Goal: Information Seeking & Learning: Learn about a topic

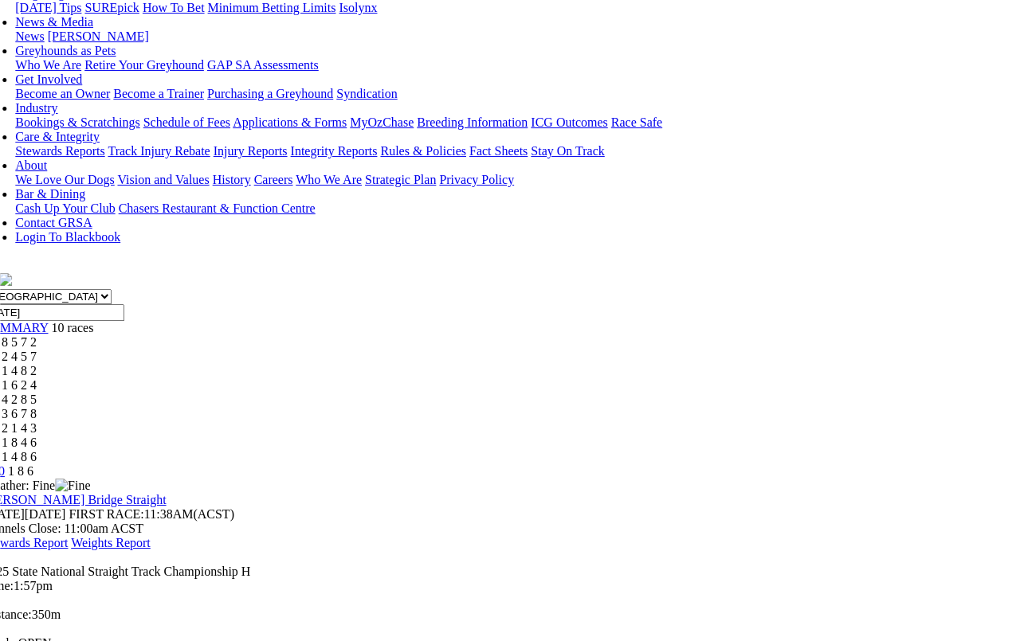
scroll to position [230, 24]
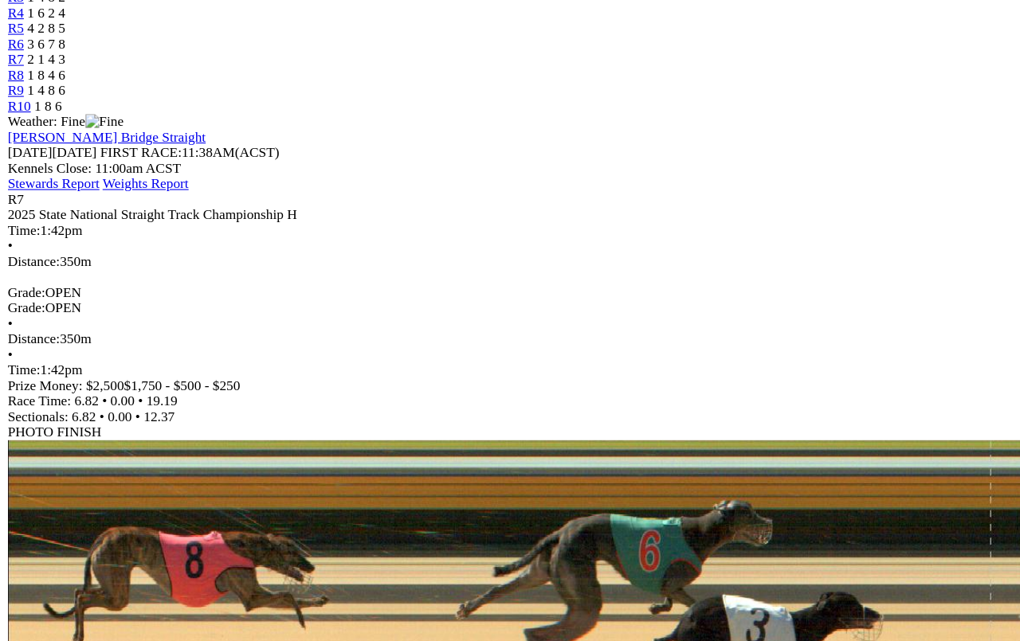
scroll to position [606, 0]
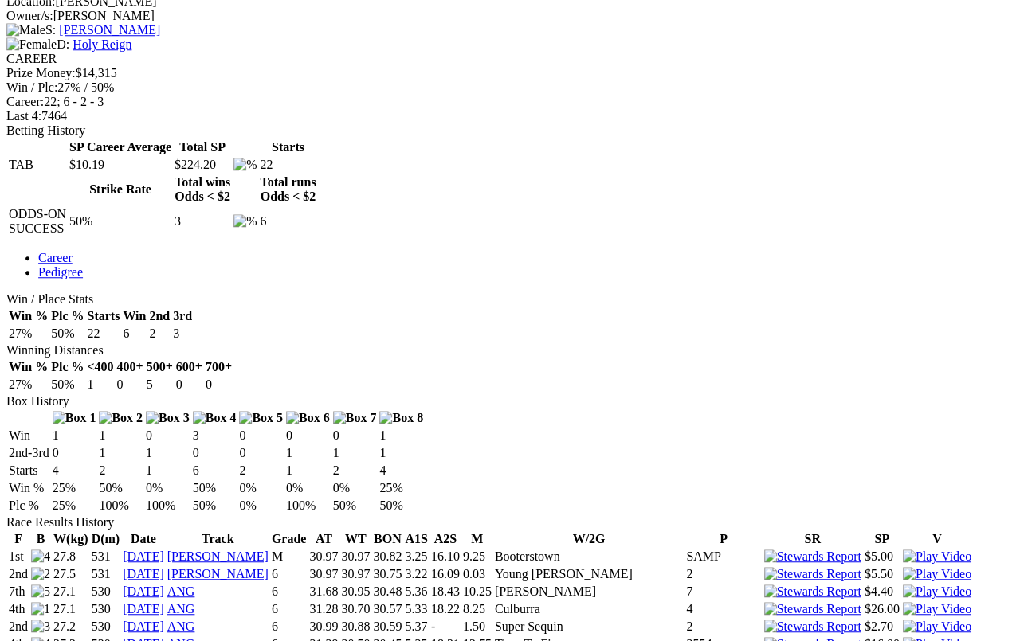
scroll to position [658, 10]
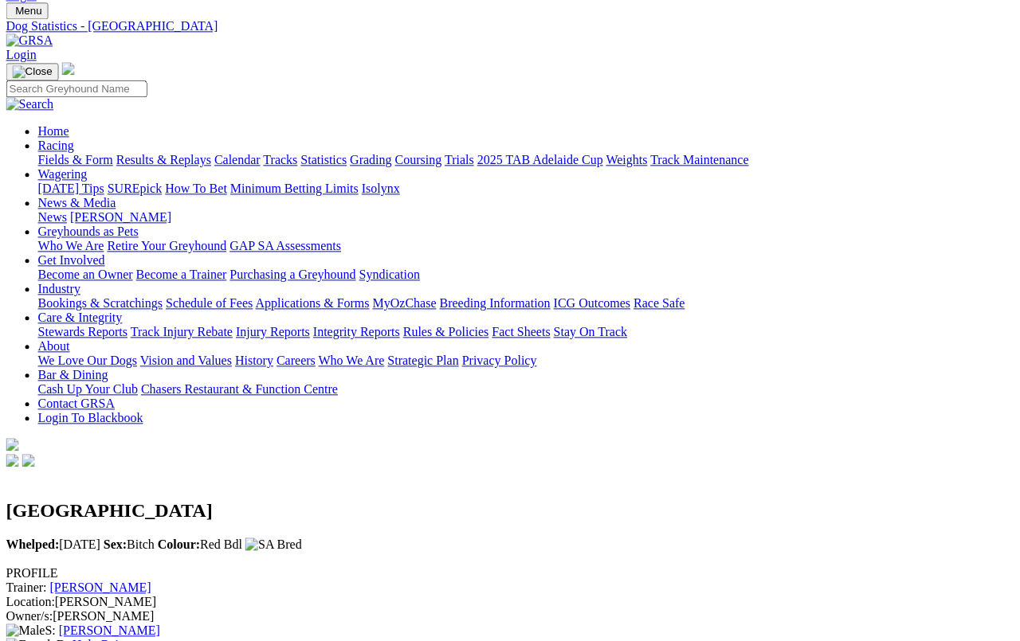
scroll to position [0, 10]
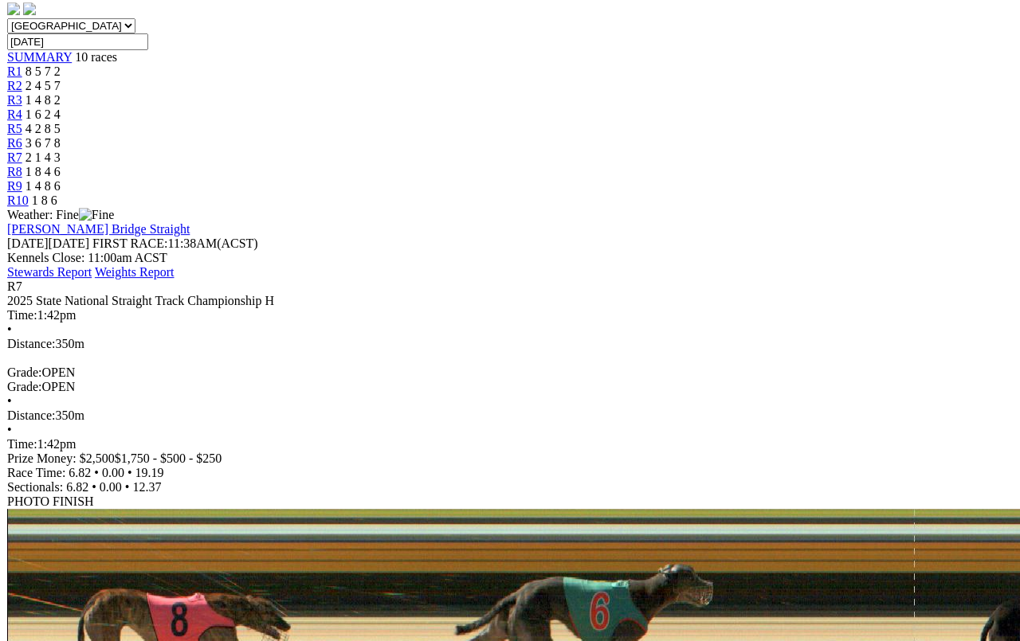
scroll to position [445, 0]
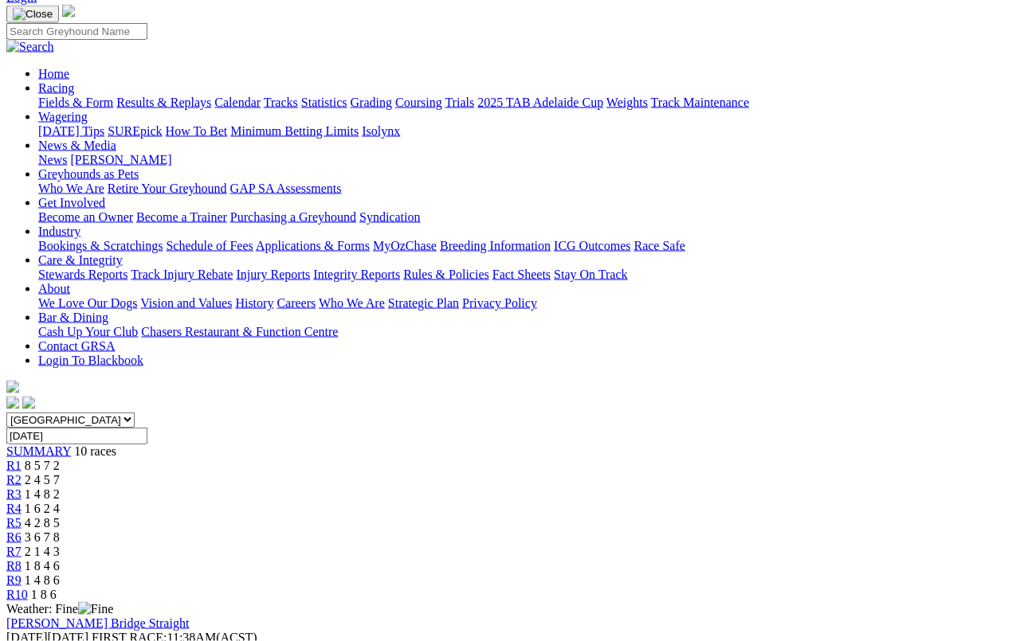
scroll to position [105, 0]
click at [22, 561] on span "R8" at bounding box center [13, 568] width 15 height 14
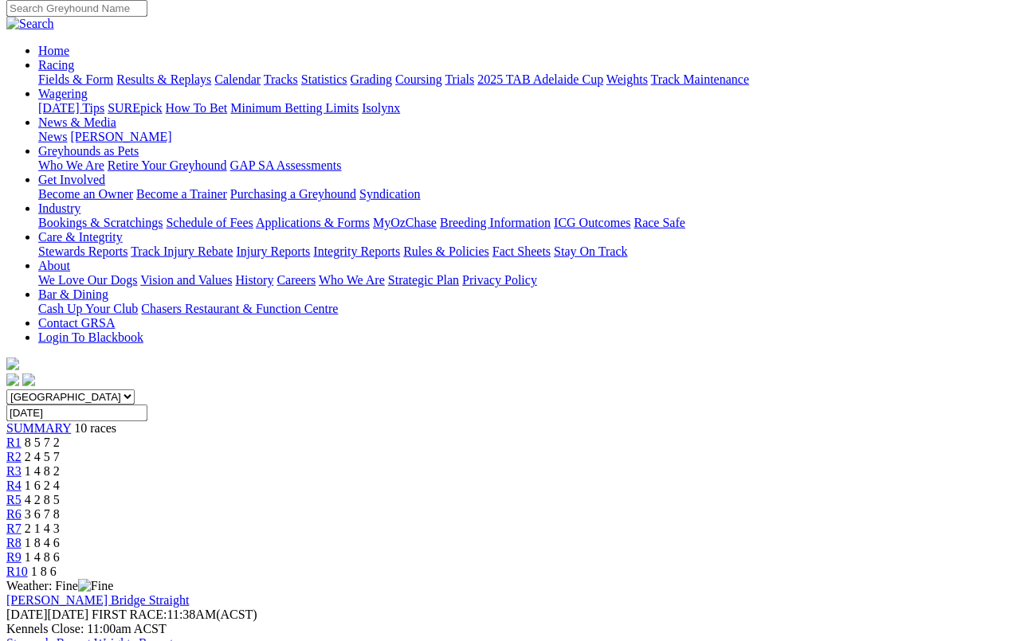
scroll to position [97, 0]
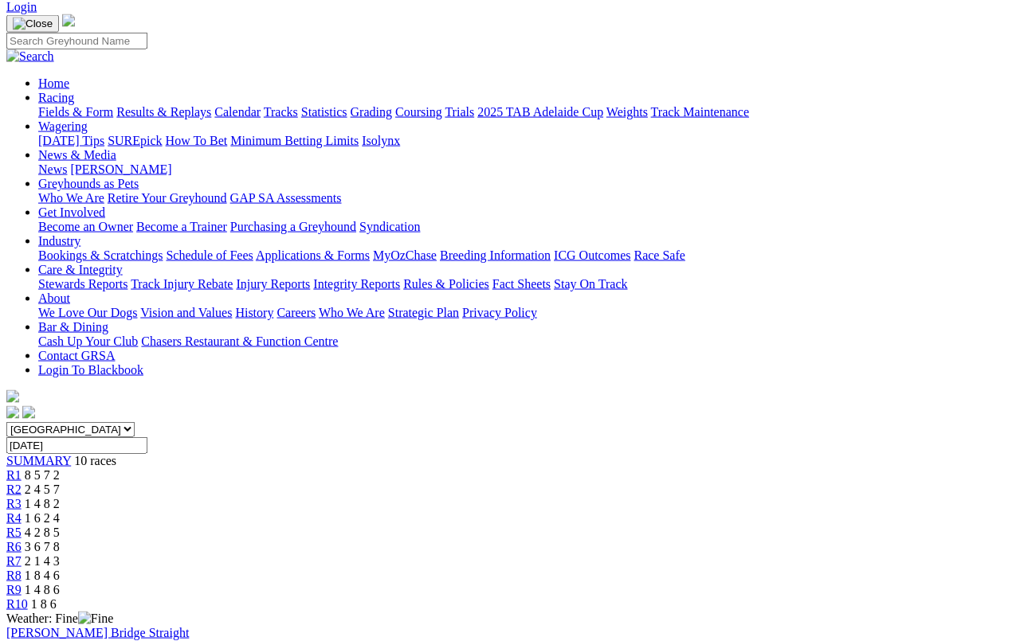
click at [22, 540] on span "R6" at bounding box center [13, 547] width 15 height 14
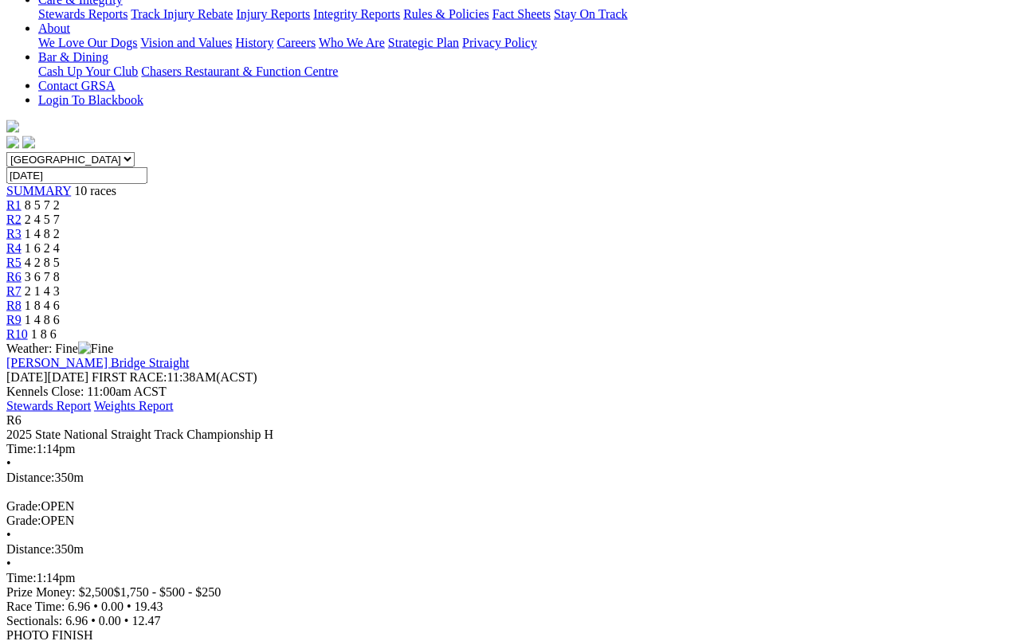
scroll to position [370, 0]
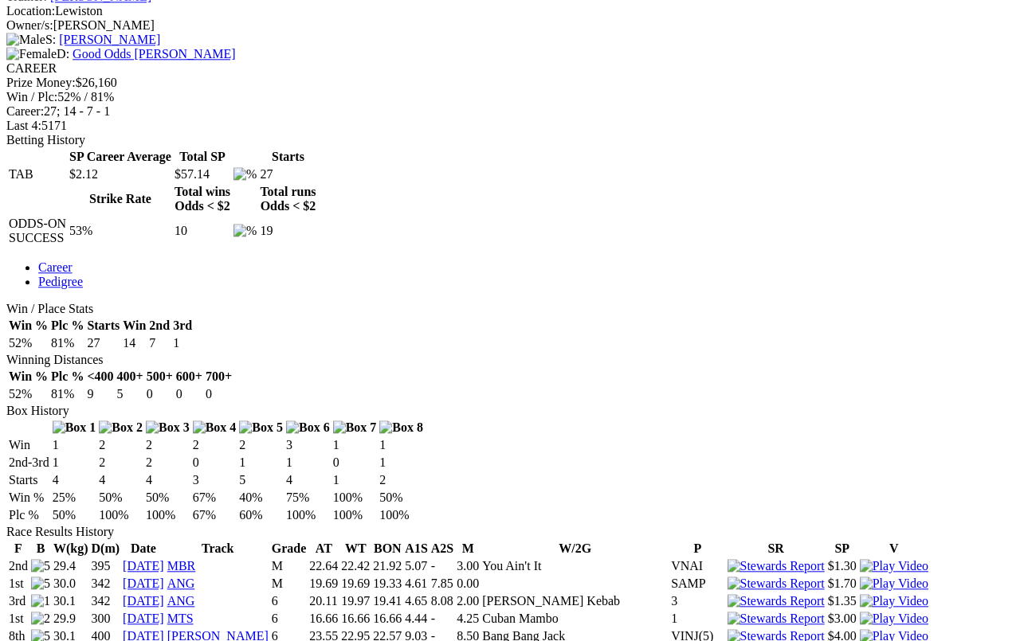
scroll to position [640, 0]
